Goal: Task Accomplishment & Management: Complete application form

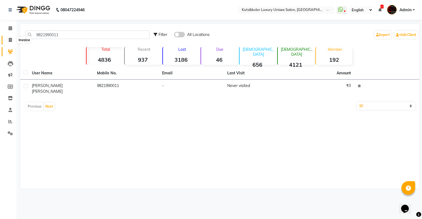
click at [9, 43] on span at bounding box center [10, 40] width 10 height 6
select select "service"
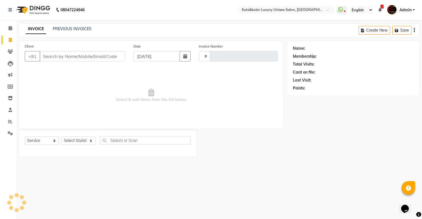
type input "2290"
select select "4172"
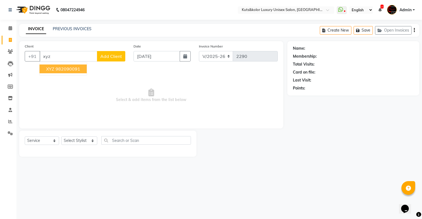
click at [61, 68] on ngb-highlight "982090091" at bounding box center [67, 68] width 25 height 5
type input "982090091"
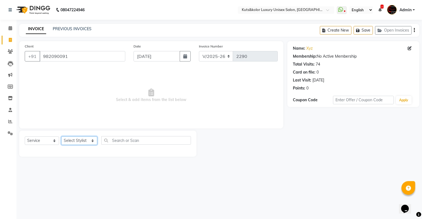
click at [79, 142] on select "Select Stylist [PERSON_NAME] [PERSON_NAME] [PERSON_NAME] [PERSON_NAME] [PERSON_…" at bounding box center [79, 140] width 36 height 9
select select "86061"
click at [61, 137] on select "Select Stylist [PERSON_NAME] [PERSON_NAME] [PERSON_NAME] [PERSON_NAME] [PERSON_…" at bounding box center [79, 140] width 36 height 9
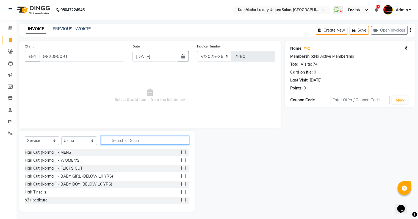
click at [118, 144] on input "text" at bounding box center [145, 140] width 88 height 9
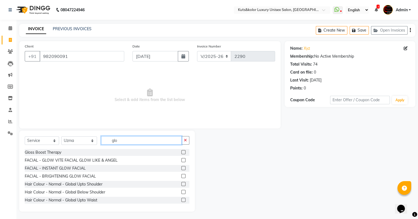
type input "glo"
click at [181, 192] on label at bounding box center [183, 192] width 4 height 4
click at [181, 192] on input "checkbox" at bounding box center [183, 193] width 4 height 4
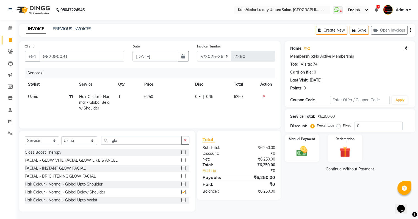
checkbox input "false"
click at [153, 109] on td "6250" at bounding box center [166, 103] width 51 height 24
select select "86061"
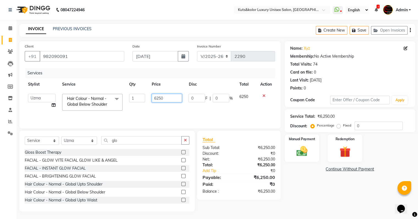
click at [170, 100] on input "6250" at bounding box center [167, 98] width 30 height 9
type input "6000"
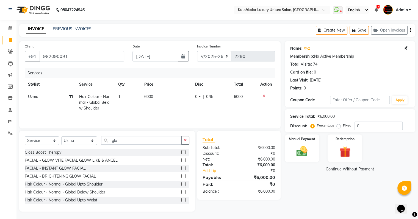
click at [171, 104] on td "6000" at bounding box center [166, 103] width 51 height 24
select select "86061"
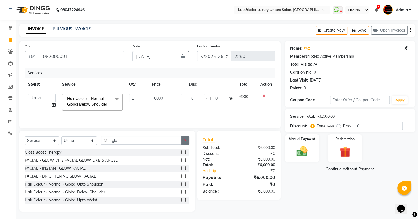
click at [186, 140] on icon "button" at bounding box center [185, 140] width 3 height 4
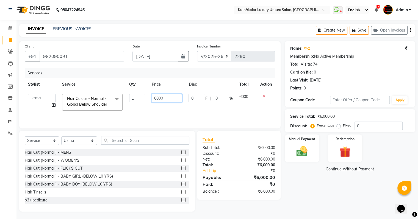
click at [157, 98] on input "6000" at bounding box center [167, 98] width 30 height 9
click at [159, 98] on input "6000" at bounding box center [167, 98] width 30 height 9
type input "6500"
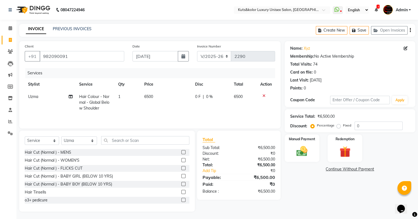
click at [171, 114] on td "6500" at bounding box center [166, 103] width 51 height 24
select select "86061"
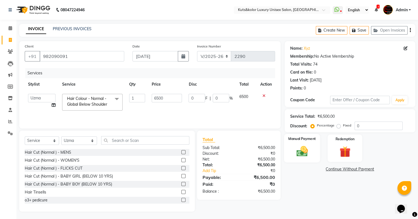
click at [303, 142] on div "Manual Payment" at bounding box center [302, 148] width 36 height 28
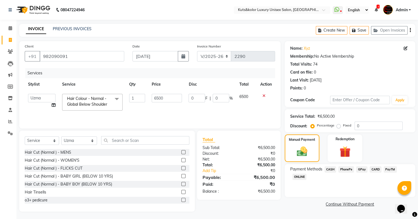
click at [329, 166] on div "Payment Methods CASH PhonePe GPay CARD PayTM ONLINE" at bounding box center [349, 180] width 130 height 33
click at [329, 169] on span "CASH" at bounding box center [330, 169] width 12 height 6
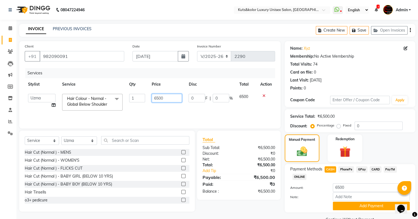
click at [156, 99] on input "6500" at bounding box center [167, 98] width 30 height 9
type input "7500"
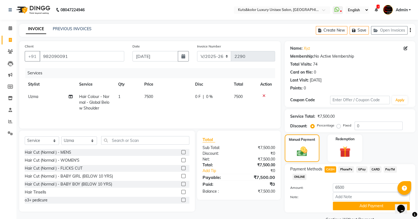
click at [161, 109] on td "7500" at bounding box center [166, 103] width 51 height 24
select select "86061"
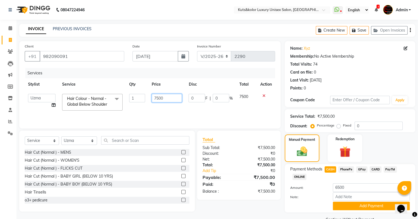
click at [158, 100] on input "7500" at bounding box center [167, 98] width 30 height 9
click at [157, 99] on input "7500" at bounding box center [167, 98] width 30 height 9
type input "6500"
click at [189, 107] on tr "[PERSON_NAME] [PERSON_NAME] [PERSON_NAME] [PERSON_NAME] Jyoti [PERSON_NAME] [PE…" at bounding box center [150, 102] width 250 height 23
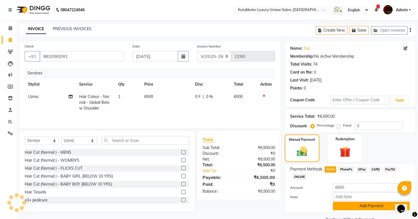
click at [347, 206] on button "Add Payment" at bounding box center [371, 206] width 77 height 9
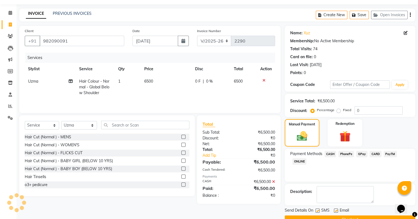
scroll to position [28, 0]
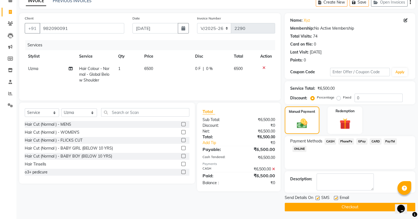
click at [272, 170] on icon at bounding box center [273, 169] width 3 height 4
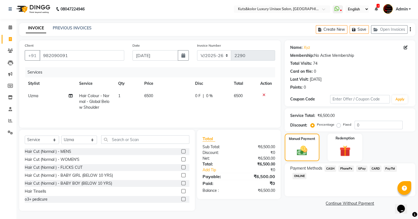
scroll to position [1, 0]
click at [331, 169] on span "CASH" at bounding box center [330, 169] width 12 height 6
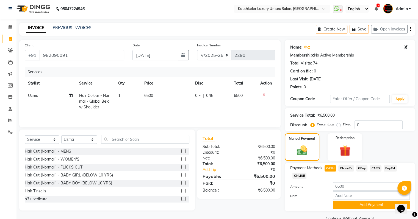
scroll to position [13, 0]
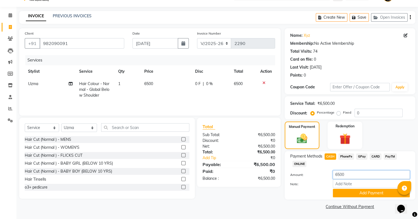
click at [340, 175] on input "6500" at bounding box center [371, 175] width 77 height 9
type input "4000"
click at [352, 195] on button "Add Payment" at bounding box center [371, 193] width 77 height 9
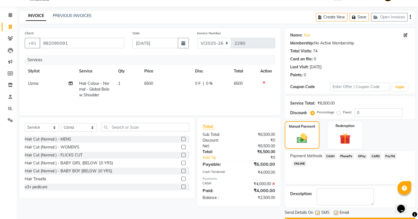
click at [362, 157] on span "GPay" at bounding box center [361, 156] width 11 height 6
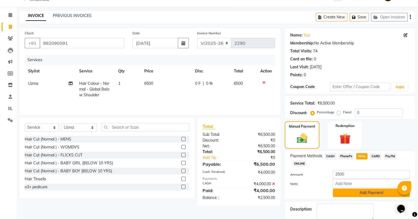
click at [354, 192] on button "Add Payment" at bounding box center [371, 193] width 77 height 9
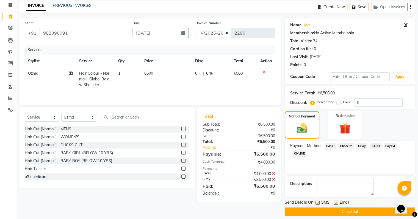
scroll to position [28, 0]
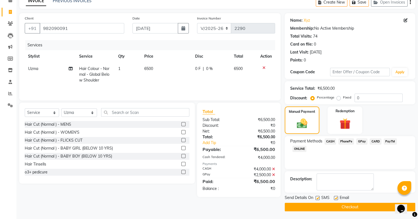
click at [315, 198] on label at bounding box center [317, 198] width 4 height 4
click at [315, 198] on input "checkbox" at bounding box center [317, 199] width 4 height 4
checkbox input "false"
click at [315, 204] on button "Checkout" at bounding box center [349, 207] width 130 height 9
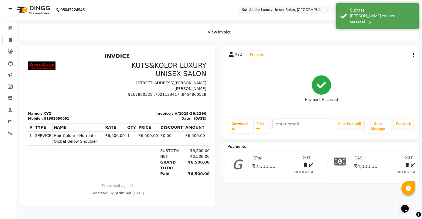
click at [9, 43] on link "Invoice" at bounding box center [8, 40] width 13 height 9
select select "4172"
select select "service"
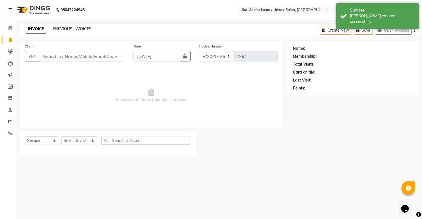
click at [69, 31] on link "PREVIOUS INVOICES" at bounding box center [72, 28] width 39 height 5
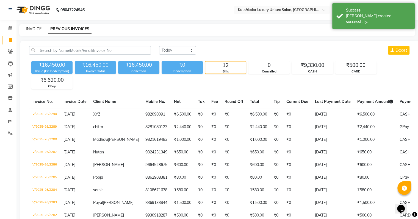
click at [33, 29] on link "INVOICE" at bounding box center [34, 28] width 16 height 5
select select "service"
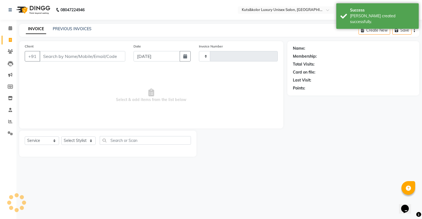
type input "2291"
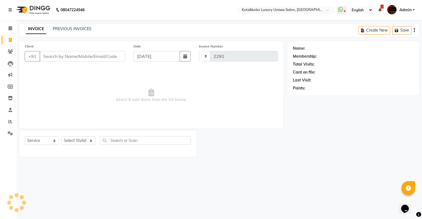
select select "4172"
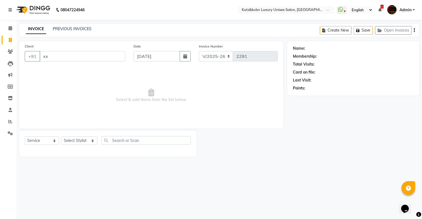
type input "x"
click at [66, 68] on ngb-highlight "982090091" at bounding box center [67, 68] width 25 height 5
type input "982090091"
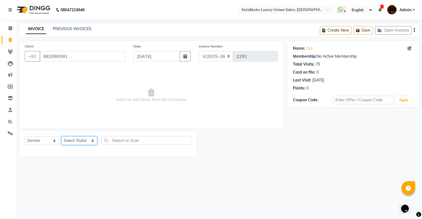
click at [81, 142] on select "Select Stylist [PERSON_NAME] [PERSON_NAME] [PERSON_NAME] [PERSON_NAME] [PERSON_…" at bounding box center [79, 140] width 36 height 9
select select "75468"
click at [61, 137] on select "Select Stylist [PERSON_NAME] [PERSON_NAME] [PERSON_NAME] [PERSON_NAME] [PERSON_…" at bounding box center [79, 140] width 36 height 9
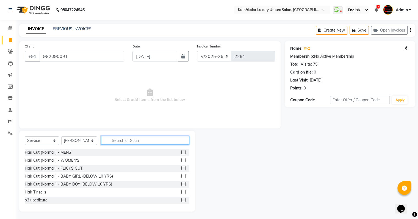
click at [122, 143] on input "text" at bounding box center [145, 140] width 88 height 9
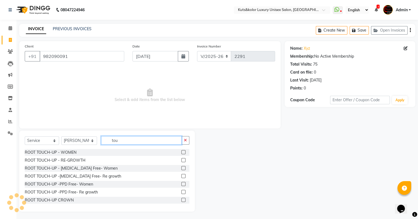
type input "tou"
click at [181, 152] on label at bounding box center [183, 152] width 4 height 4
click at [181, 152] on input "checkbox" at bounding box center [183, 153] width 4 height 4
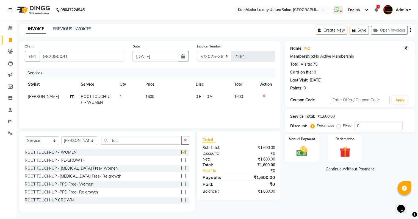
checkbox input "false"
click at [305, 145] on img at bounding box center [301, 151] width 18 height 13
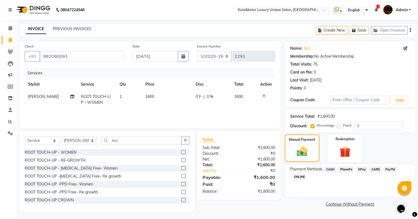
click at [334, 169] on span "CASH" at bounding box center [330, 169] width 12 height 6
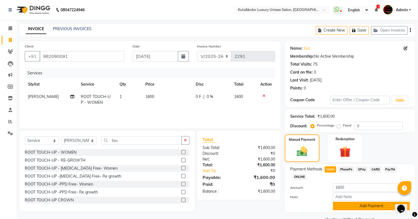
click at [342, 206] on button "Add Payment" at bounding box center [371, 206] width 77 height 9
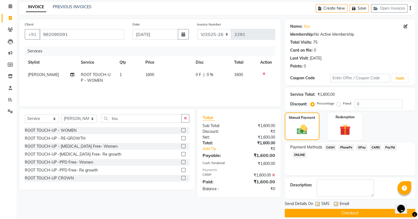
scroll to position [28, 0]
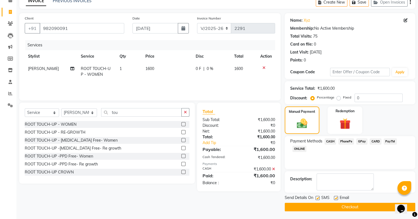
click at [316, 198] on label at bounding box center [317, 198] width 4 height 4
click at [316, 198] on input "checkbox" at bounding box center [317, 199] width 4 height 4
checkbox input "false"
click at [316, 205] on button "Checkout" at bounding box center [349, 207] width 130 height 9
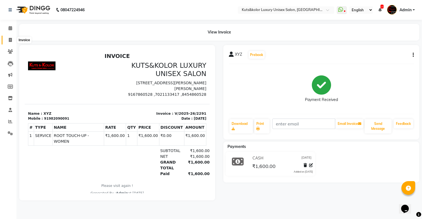
click at [9, 41] on icon at bounding box center [10, 40] width 3 height 4
select select "service"
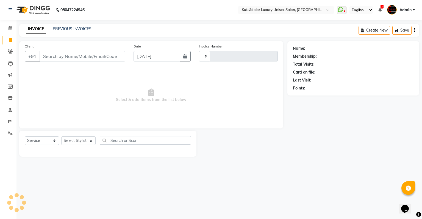
type input "2292"
select select "4172"
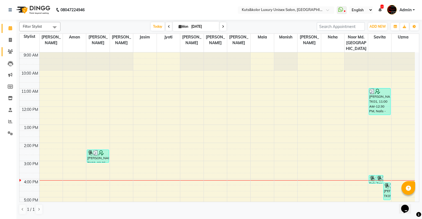
click at [10, 55] on link "Clients" at bounding box center [8, 51] width 13 height 9
